Goal: Task Accomplishment & Management: Use online tool/utility

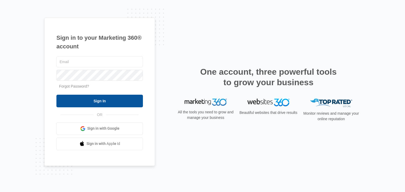
type input "[EMAIL_ADDRESS][DOMAIN_NAME]"
click at [121, 96] on input "Sign In" at bounding box center [99, 101] width 86 height 13
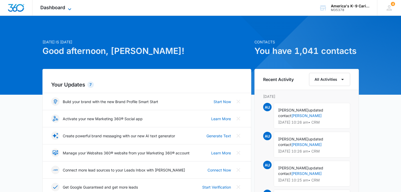
click at [72, 7] on icon at bounding box center [69, 9] width 6 height 6
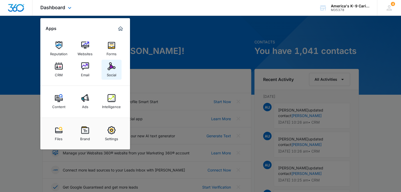
click at [113, 66] on img at bounding box center [112, 66] width 8 height 8
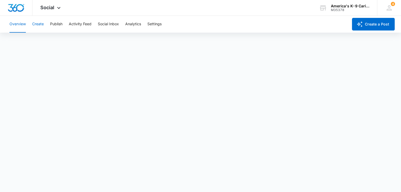
click at [43, 20] on button "Create" at bounding box center [38, 24] width 12 height 17
click at [21, 22] on button "Overview" at bounding box center [17, 24] width 16 height 17
